Goal: Information Seeking & Learning: Learn about a topic

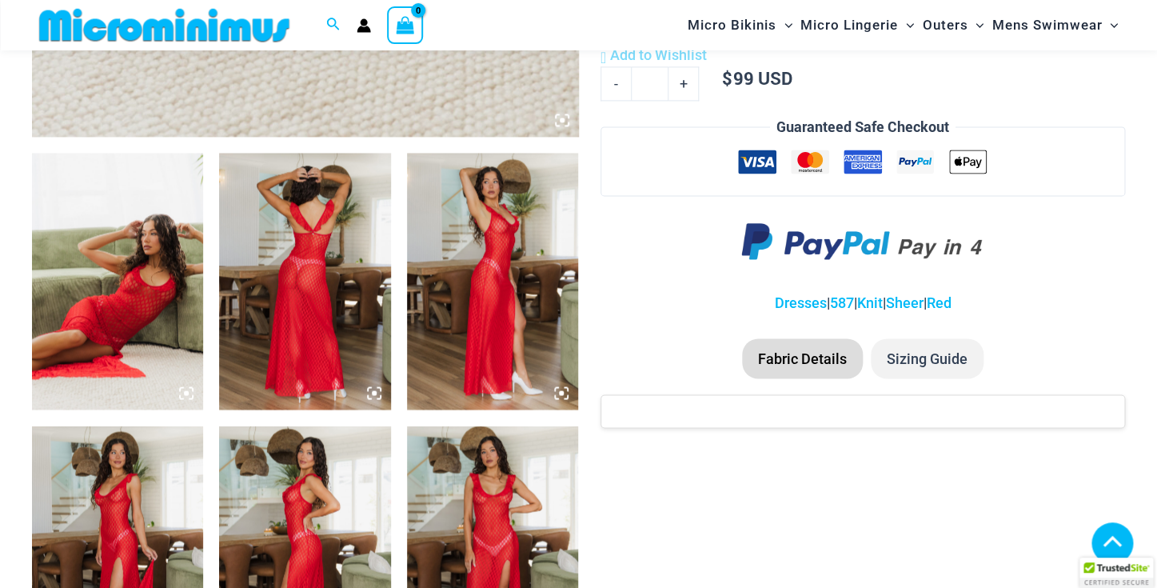
scroll to position [828, 0]
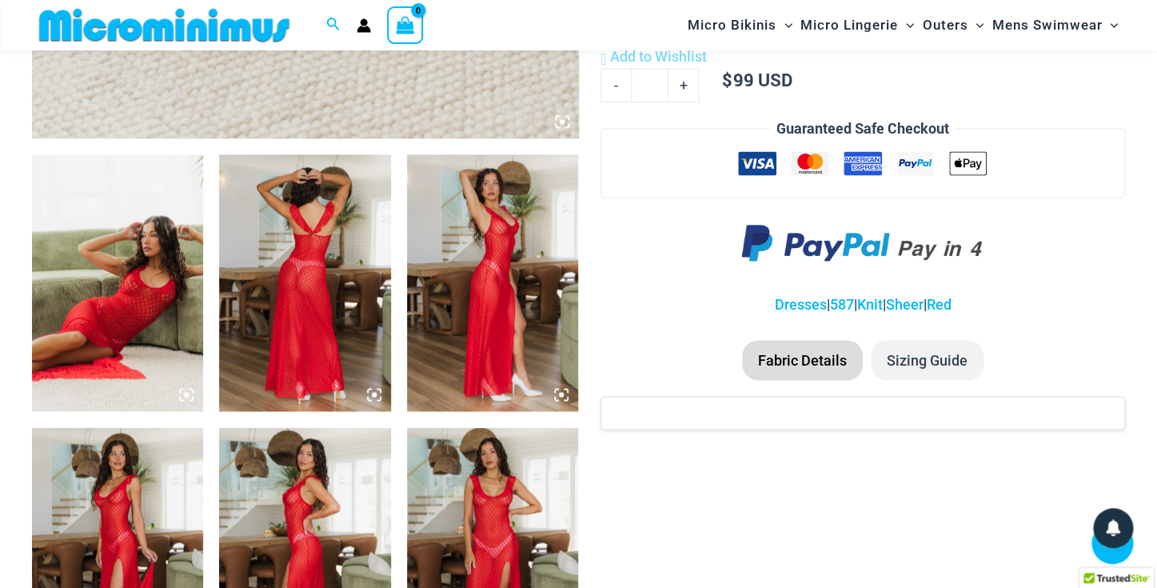
click at [165, 341] on img at bounding box center [117, 282] width 171 height 257
click at [155, 322] on img at bounding box center [117, 282] width 171 height 257
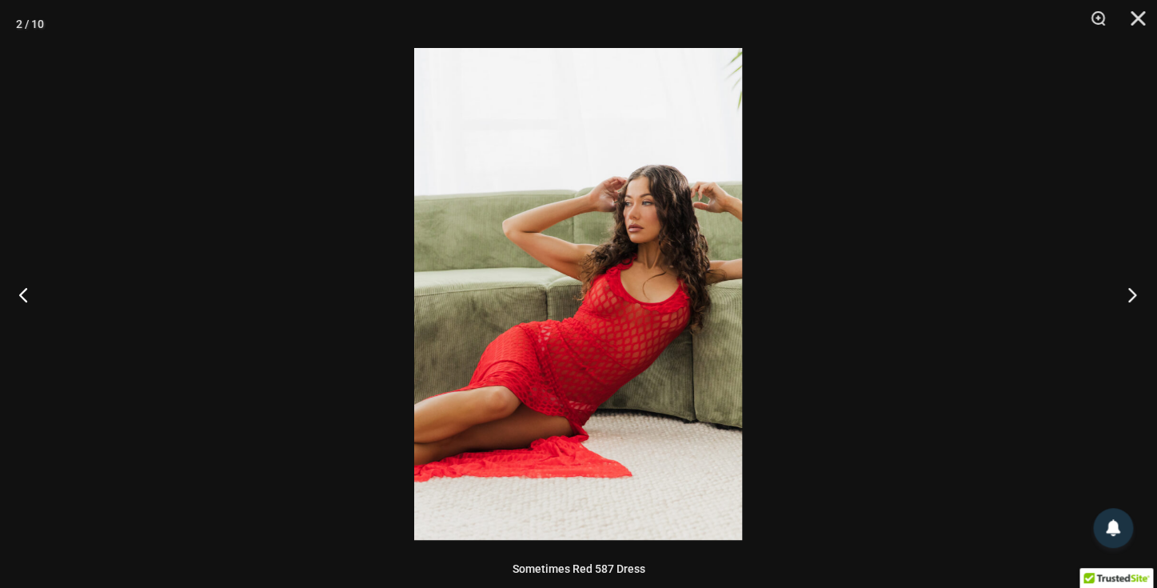
click at [1139, 293] on button "Next" at bounding box center [1127, 294] width 60 height 80
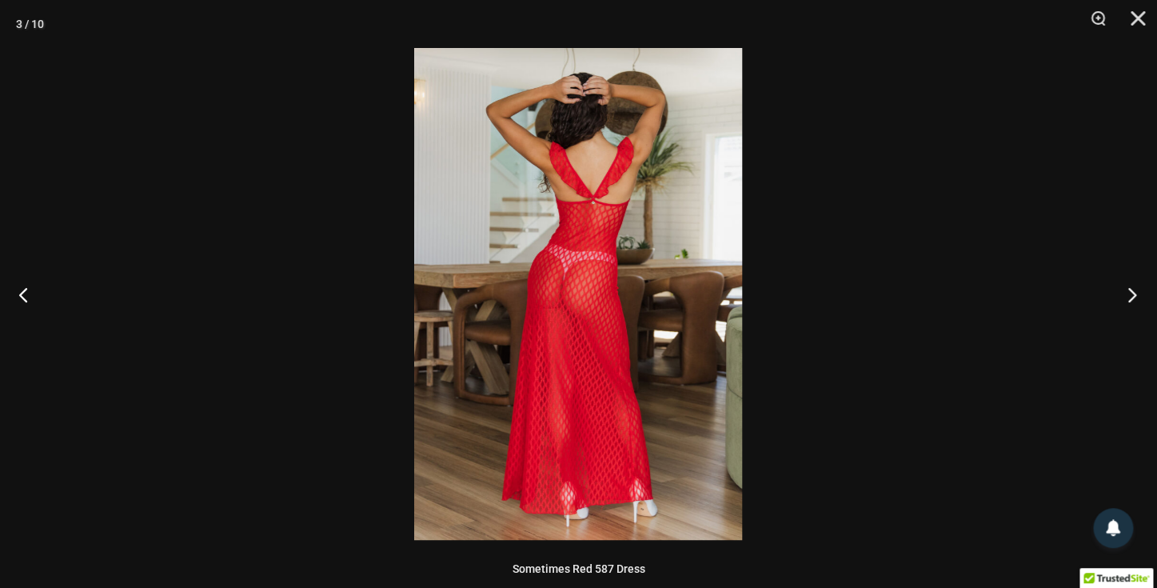
click at [1139, 293] on button "Next" at bounding box center [1127, 294] width 60 height 80
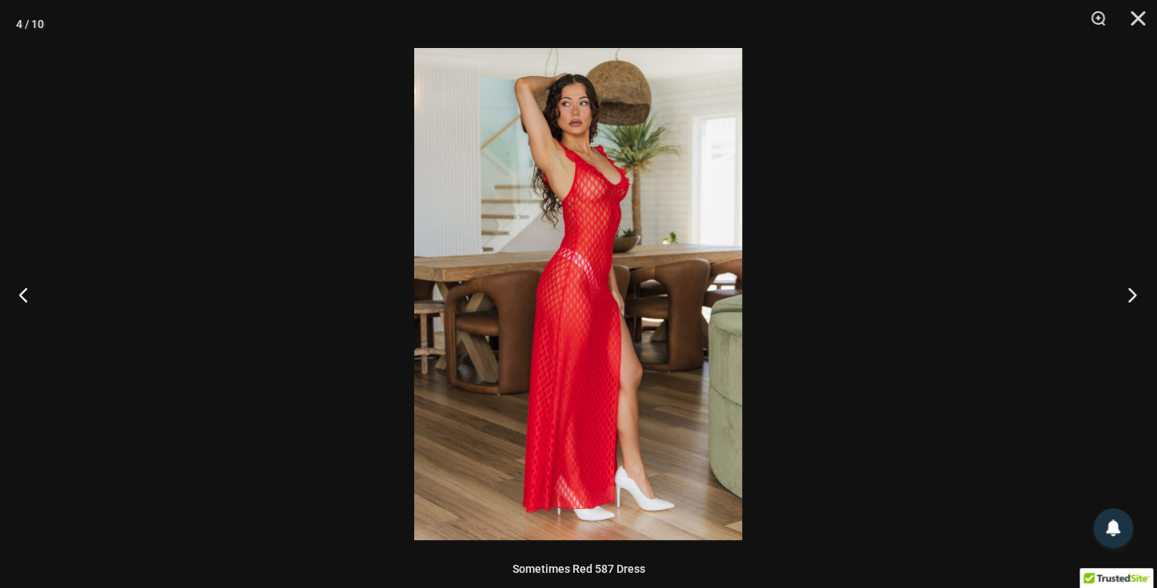
click at [1139, 293] on button "Next" at bounding box center [1127, 294] width 60 height 80
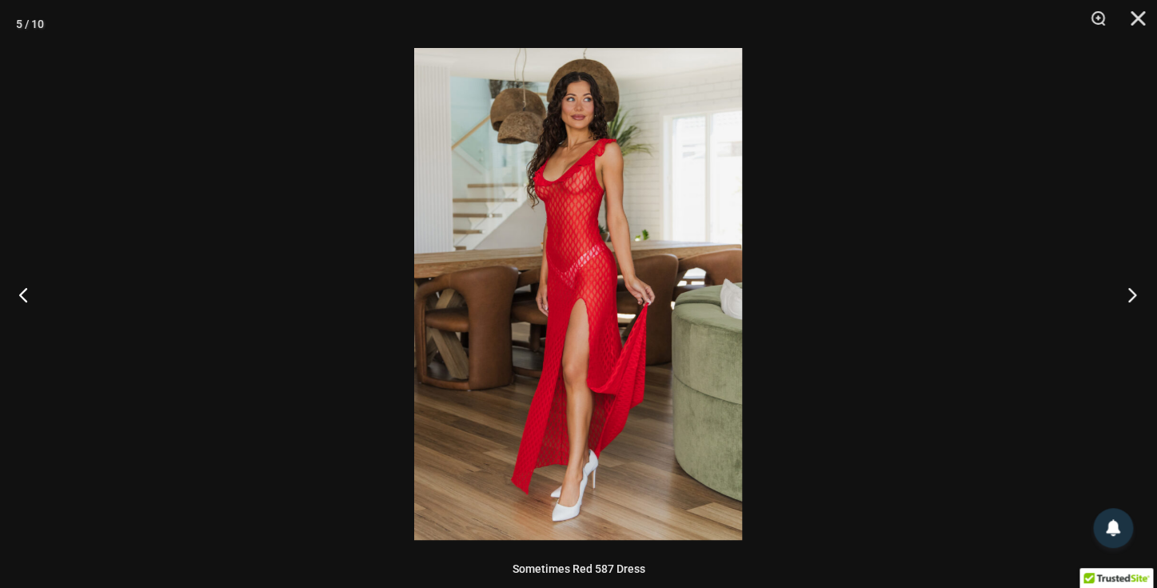
click at [1139, 293] on button "Next" at bounding box center [1127, 294] width 60 height 80
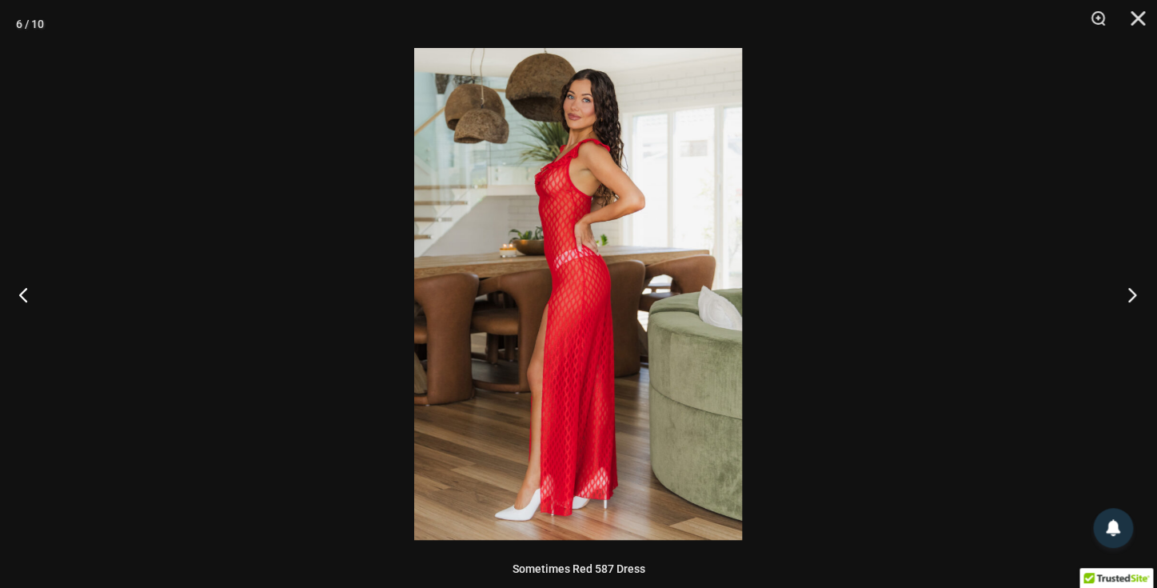
click at [1139, 293] on button "Next" at bounding box center [1127, 294] width 60 height 80
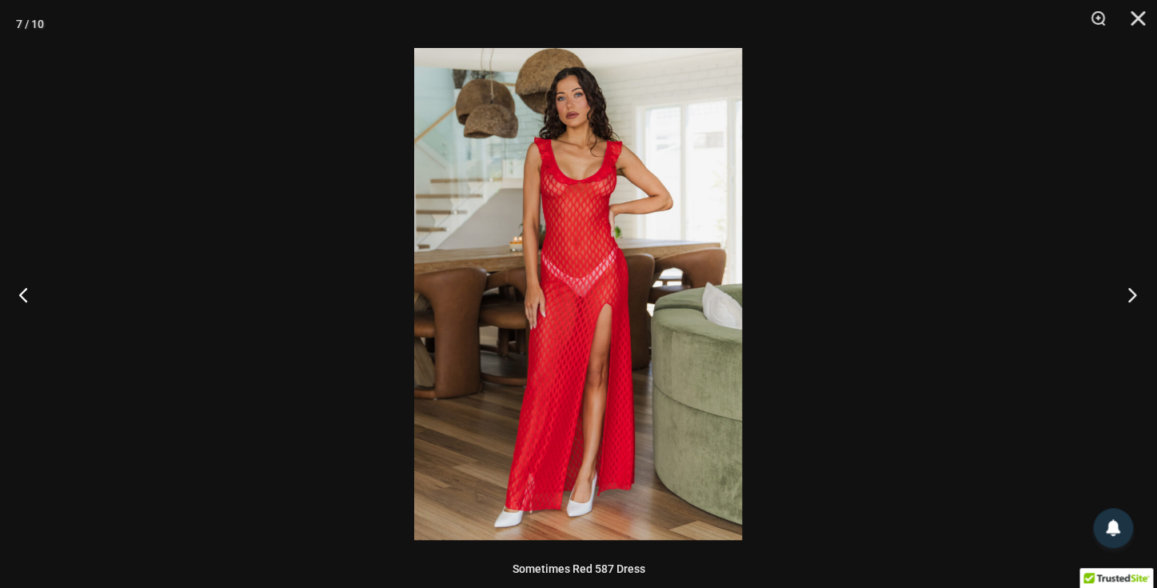
click at [1139, 293] on button "Next" at bounding box center [1127, 294] width 60 height 80
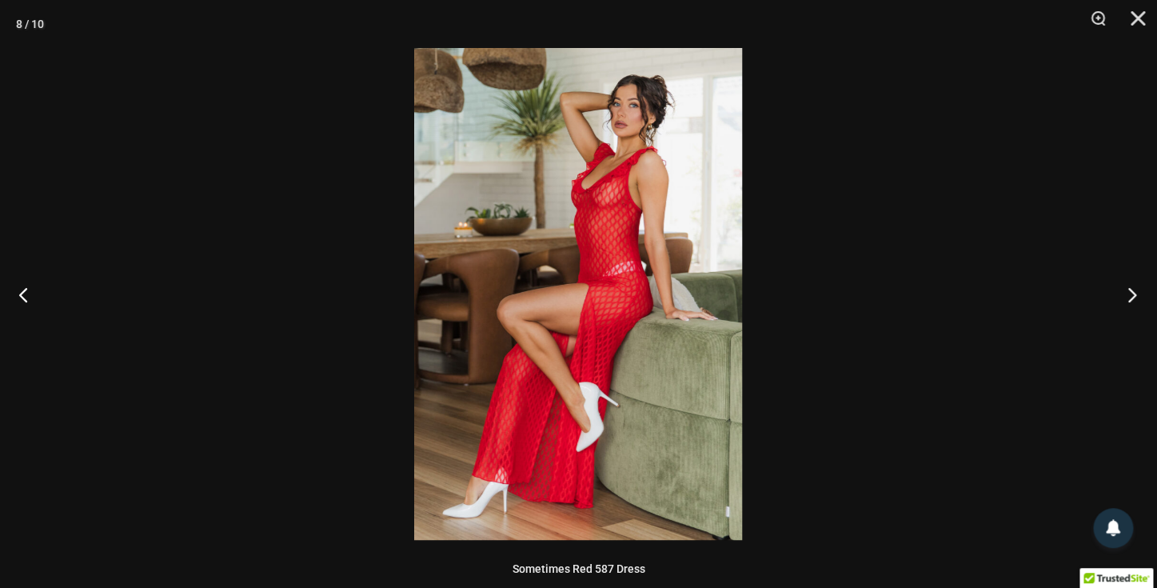
click at [1139, 293] on button "Next" at bounding box center [1127, 294] width 60 height 80
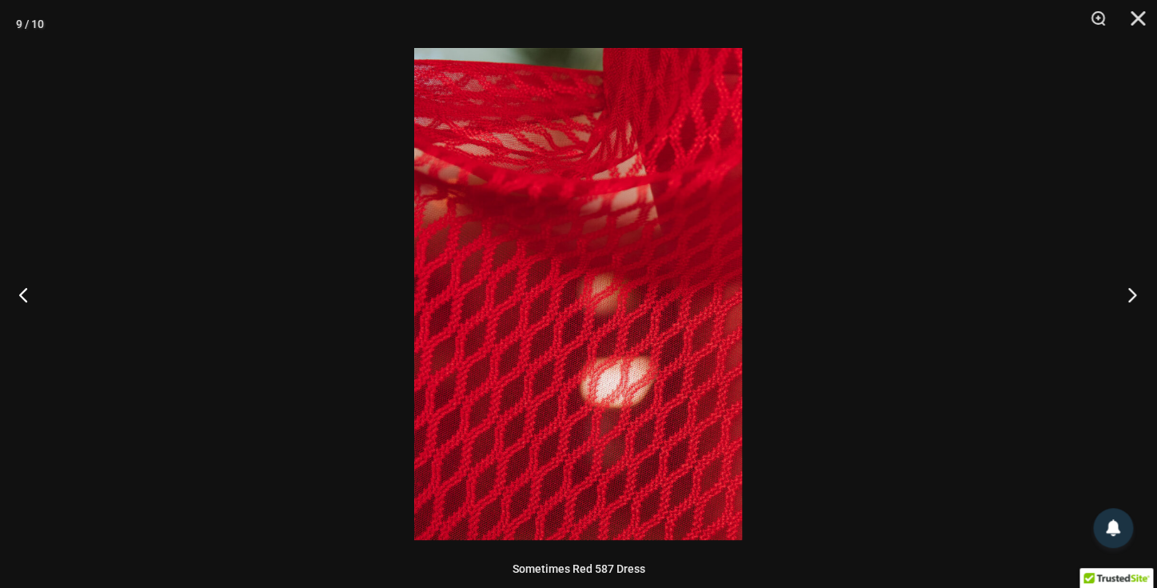
click at [1139, 293] on button "Next" at bounding box center [1127, 294] width 60 height 80
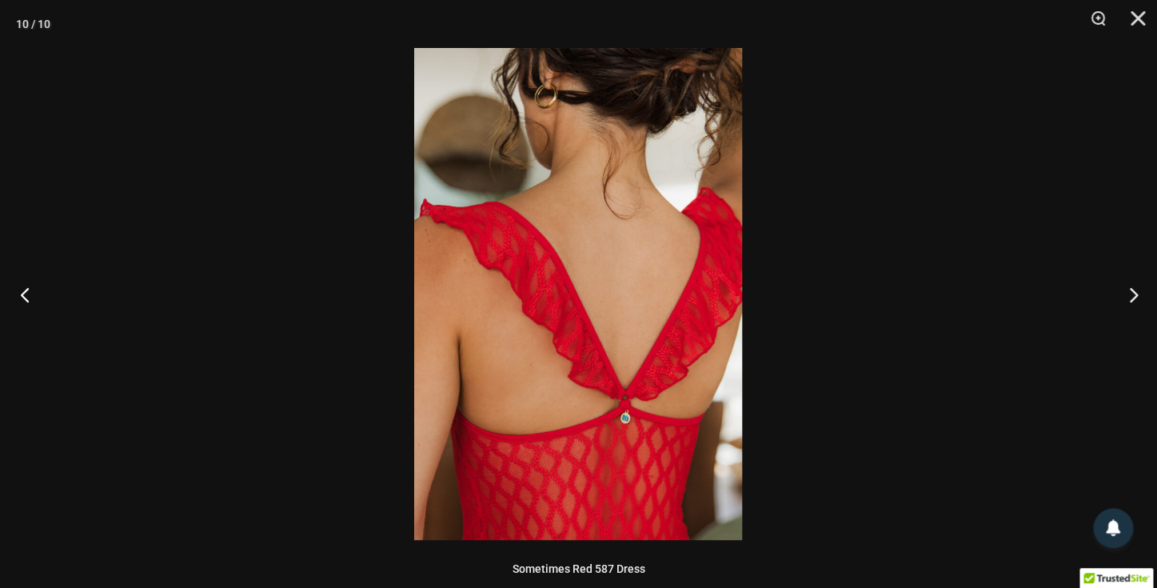
click at [30, 291] on button "Previous" at bounding box center [30, 294] width 60 height 80
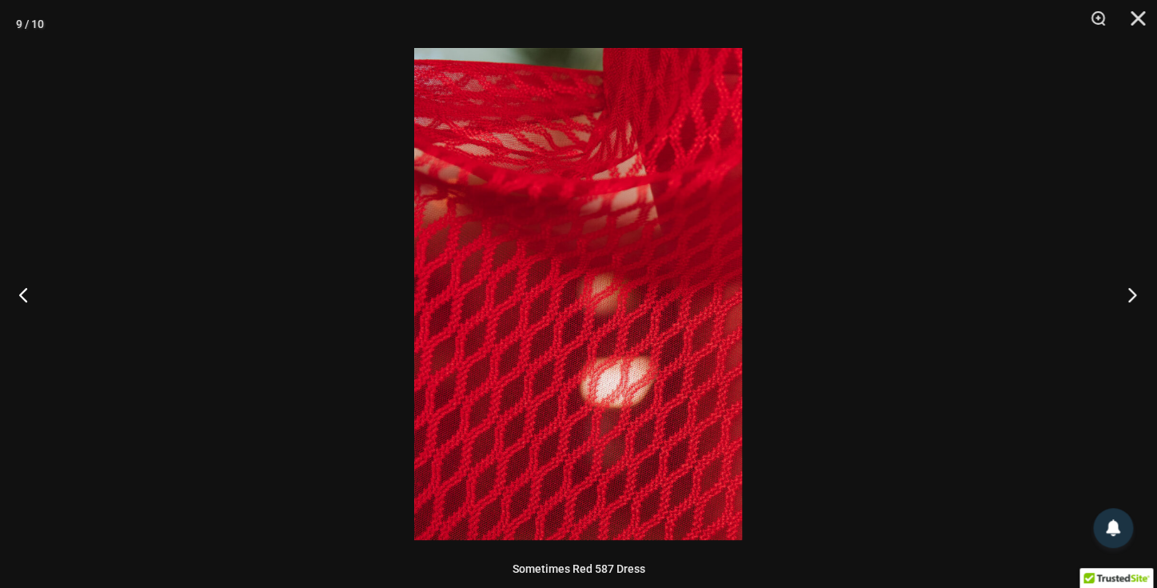
click at [1134, 291] on button "Next" at bounding box center [1127, 294] width 60 height 80
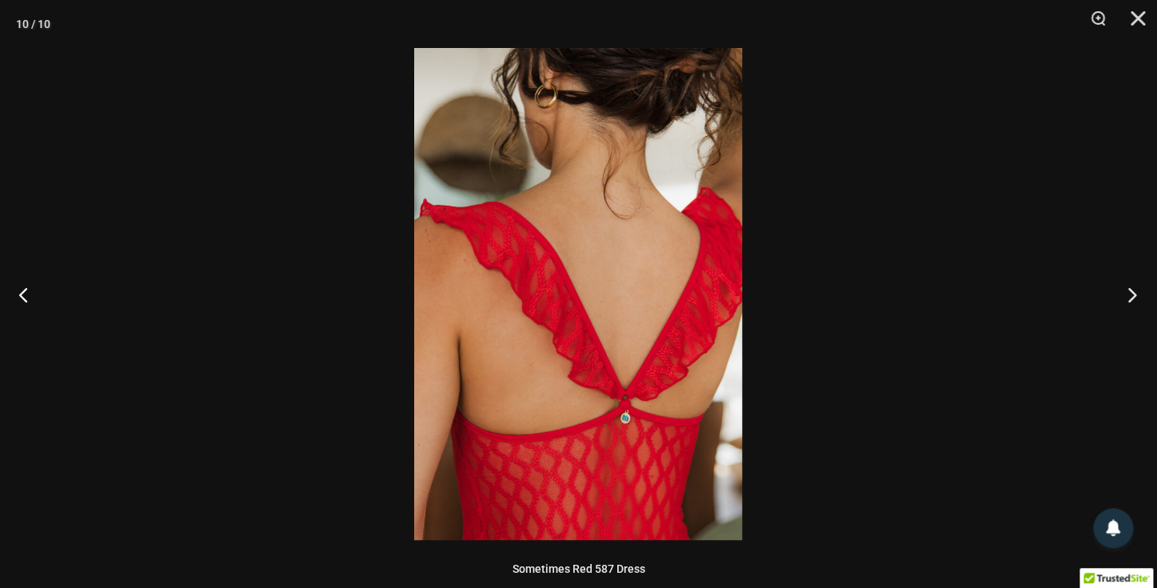
click at [1134, 291] on button "Next" at bounding box center [1127, 294] width 60 height 80
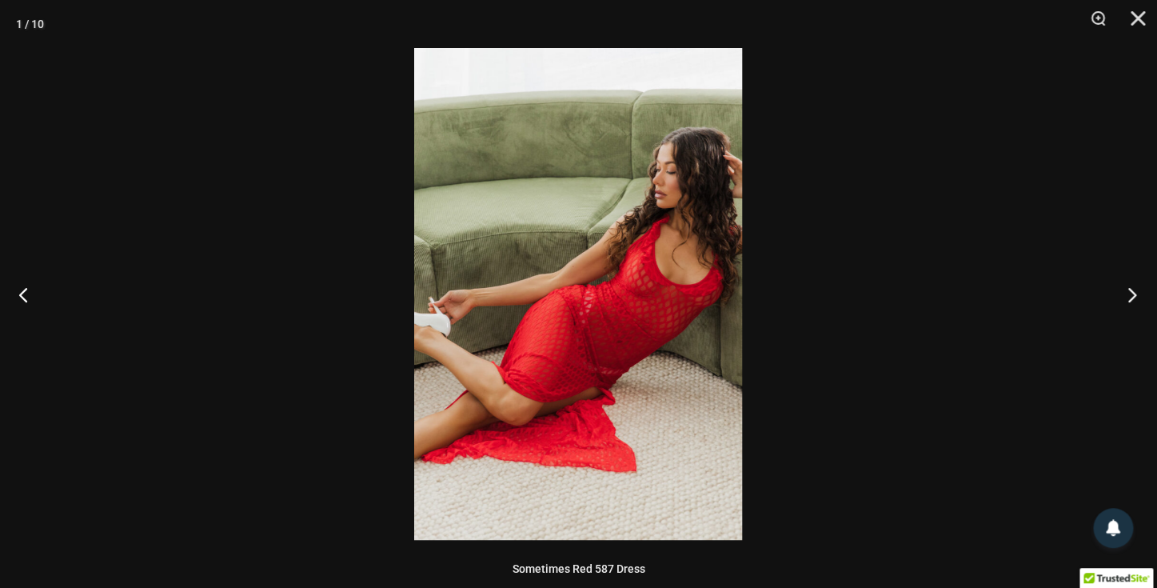
click at [1134, 291] on button "Next" at bounding box center [1127, 294] width 60 height 80
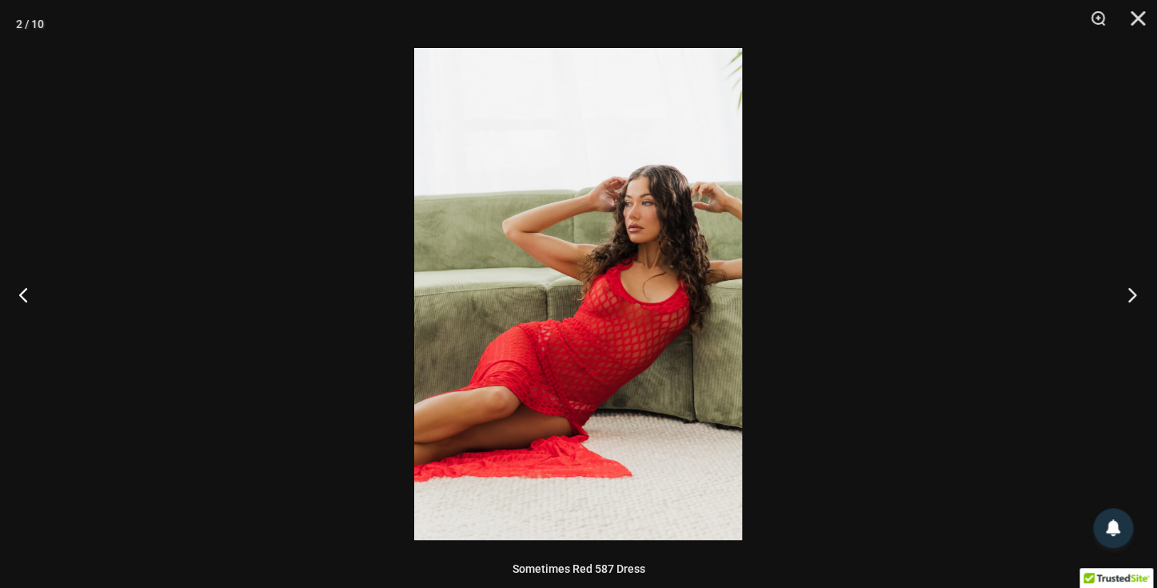
click at [1134, 291] on button "Next" at bounding box center [1127, 294] width 60 height 80
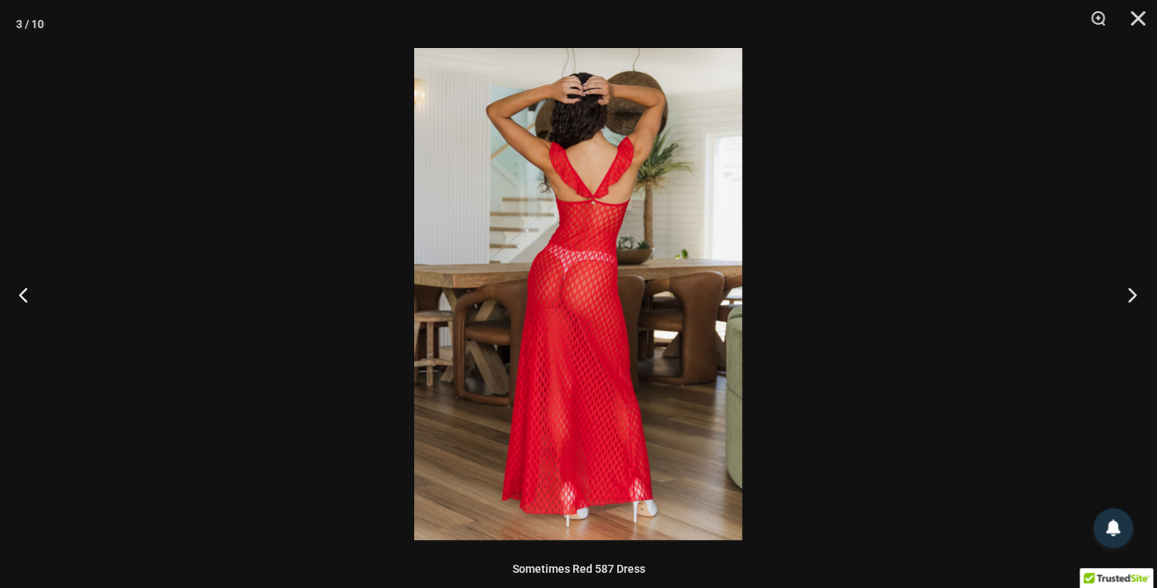
click at [1134, 292] on button "Next" at bounding box center [1127, 294] width 60 height 80
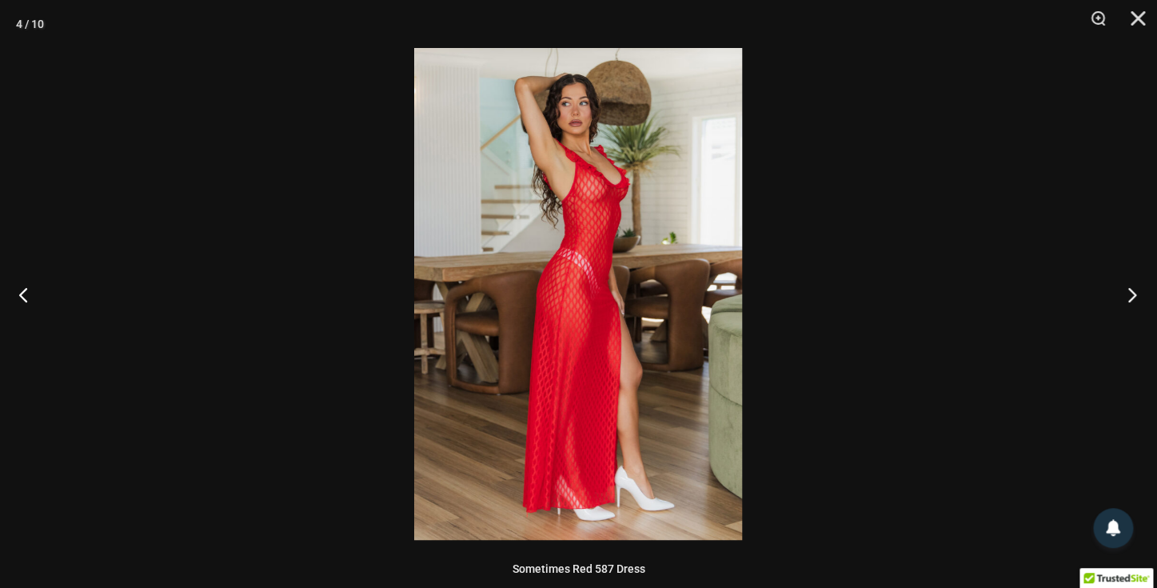
click at [1134, 292] on button "Next" at bounding box center [1127, 294] width 60 height 80
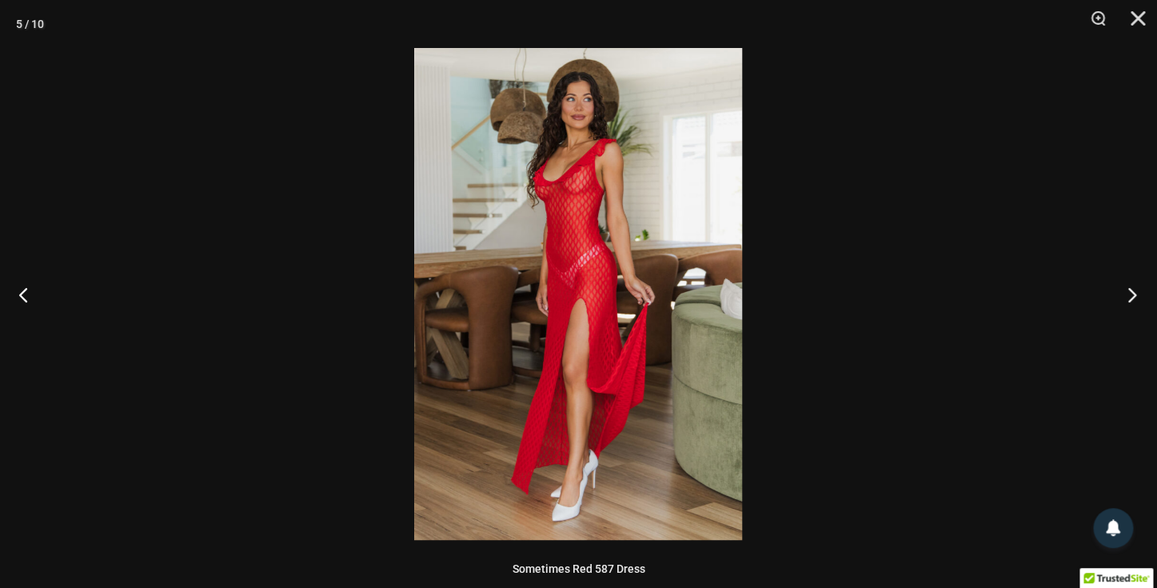
click at [1134, 292] on button "Next" at bounding box center [1127, 294] width 60 height 80
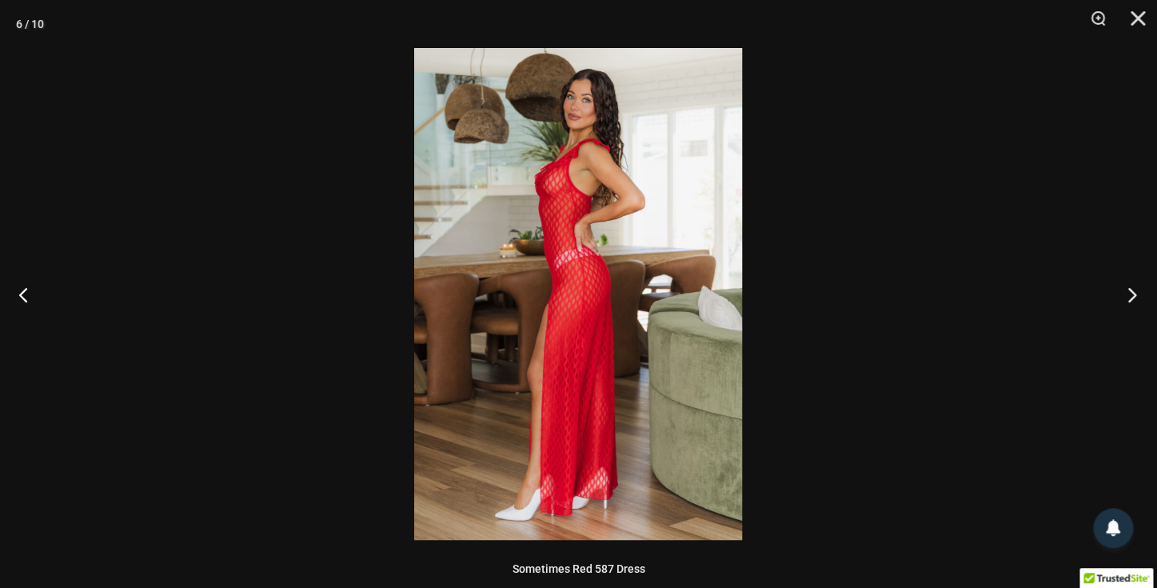
click at [1134, 292] on button "Next" at bounding box center [1127, 294] width 60 height 80
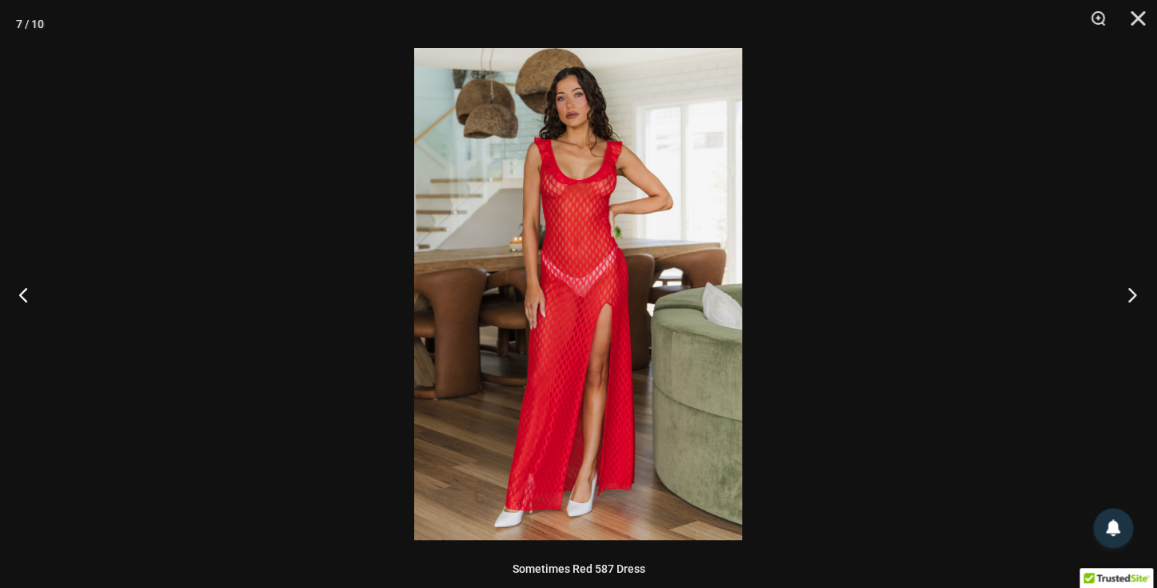
click at [1134, 292] on button "Next" at bounding box center [1127, 294] width 60 height 80
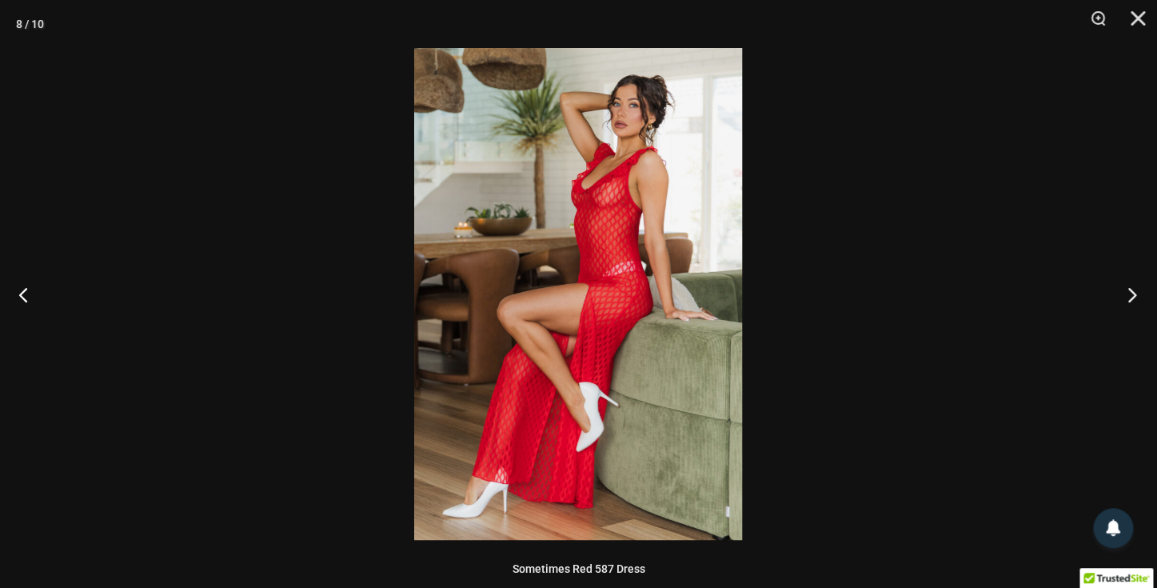
click at [1134, 292] on button "Next" at bounding box center [1127, 294] width 60 height 80
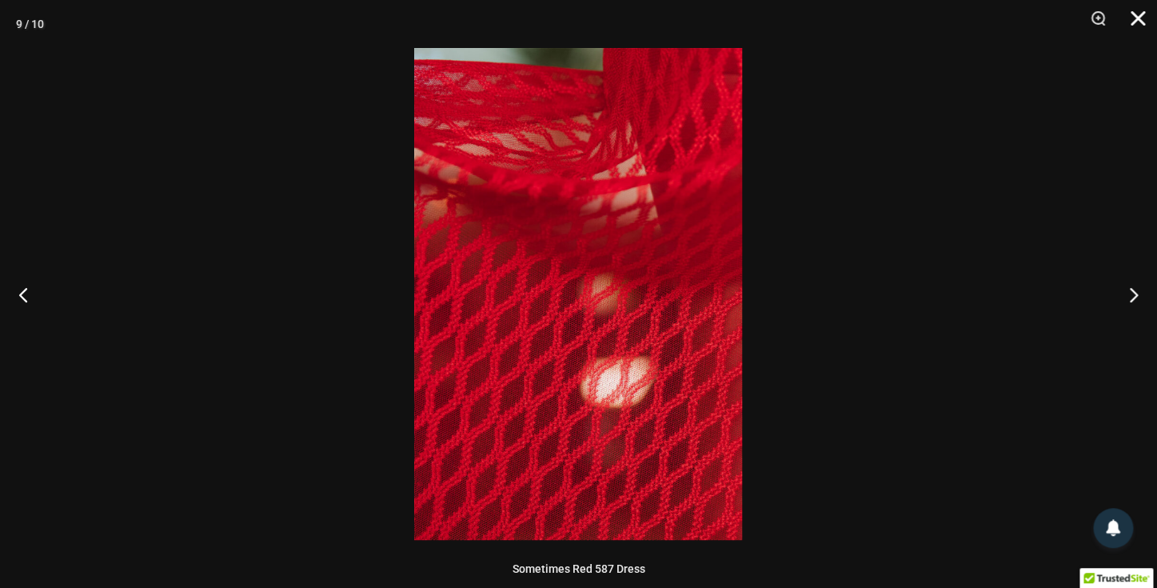
click at [1139, 22] on button "Close" at bounding box center [1132, 24] width 40 height 48
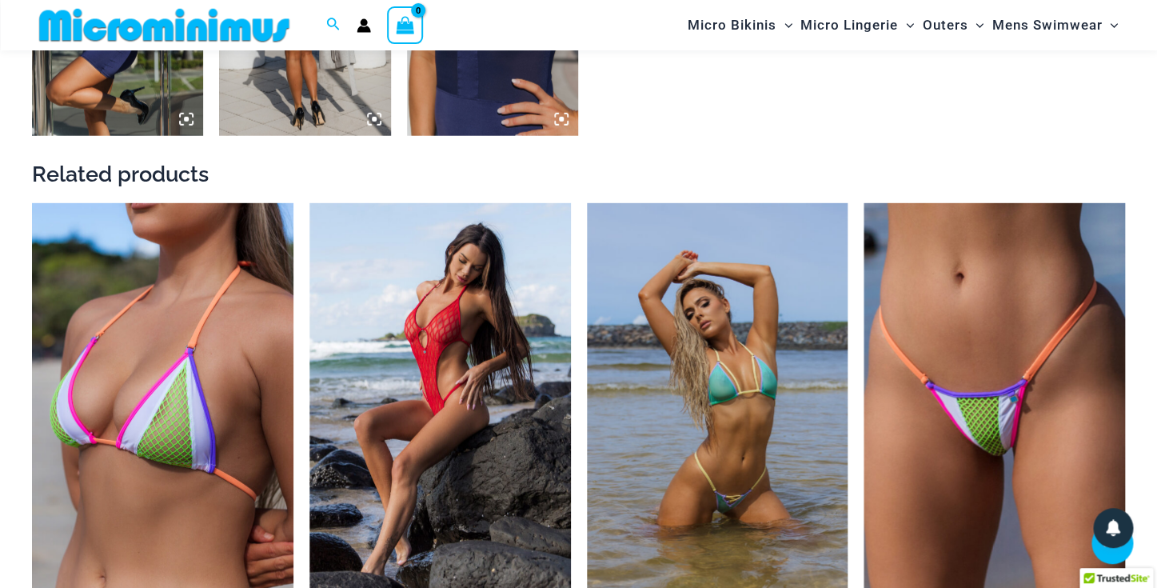
scroll to position [1651, 0]
